Goal: Transaction & Acquisition: Book appointment/travel/reservation

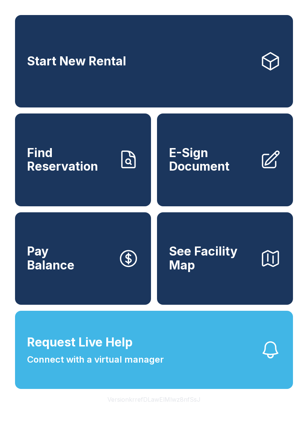
click at [106, 51] on link "Start New Rental" at bounding box center [154, 61] width 278 height 92
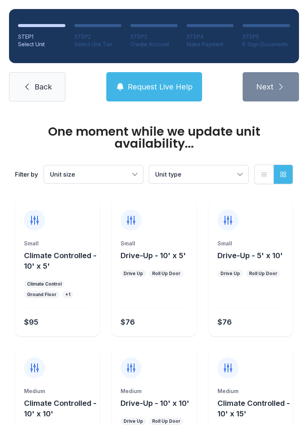
click at [50, 280] on div "Climate Control" at bounding box center [44, 284] width 41 height 8
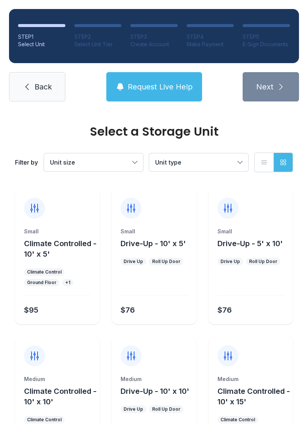
click at [47, 251] on span "Climate Controlled - 10' x 5'" at bounding box center [60, 249] width 72 height 20
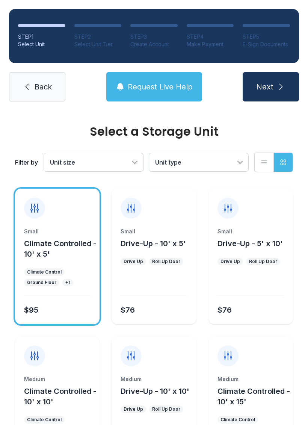
click at [272, 87] on span "Next" at bounding box center [264, 86] width 17 height 11
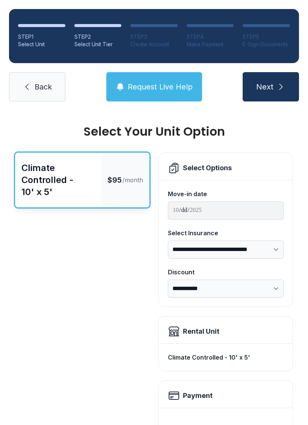
click at [39, 91] on span "Back" at bounding box center [43, 86] width 17 height 11
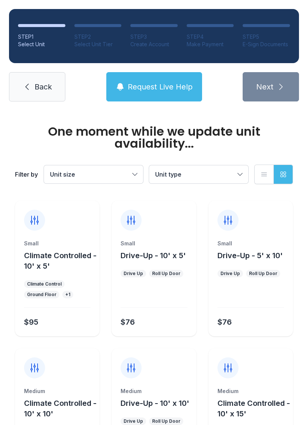
click at [29, 84] on icon at bounding box center [27, 86] width 9 height 9
